Goal: Browse casually: Explore the website without a specific task or goal

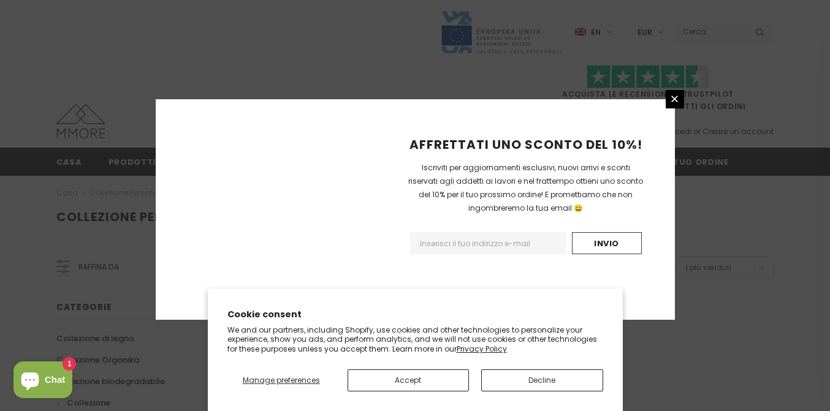
scroll to position [845, 0]
